Goal: Navigation & Orientation: Find specific page/section

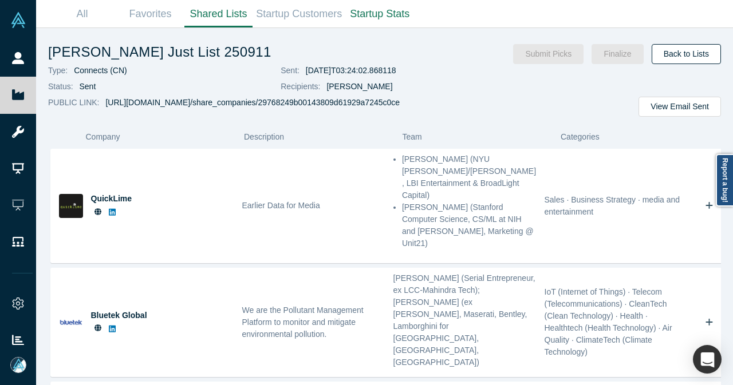
click at [671, 46] on link "Back to Lists" at bounding box center [686, 54] width 69 height 20
